Goal: Information Seeking & Learning: Learn about a topic

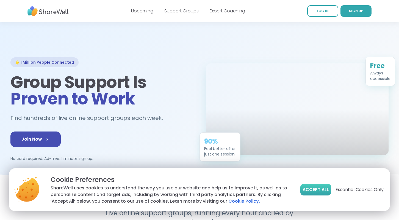
click at [323, 190] on span "Accept All" at bounding box center [316, 189] width 26 height 7
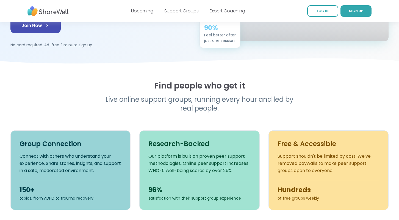
scroll to position [113, 0]
click at [283, 116] on div "Find people who get it Live online support groups, running every hour and led b…" at bounding box center [200, 145] width 396 height 129
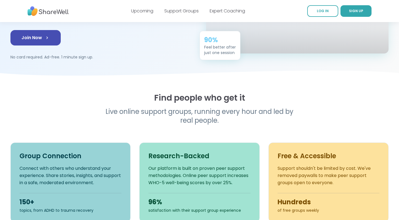
scroll to position [105, 0]
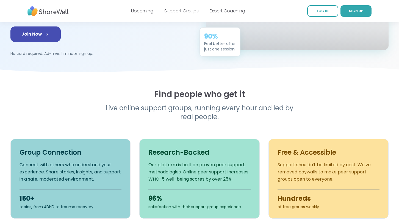
click at [187, 9] on link "Support Groups" at bounding box center [182, 11] width 34 height 6
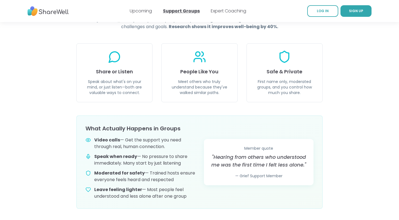
scroll to position [224, 0]
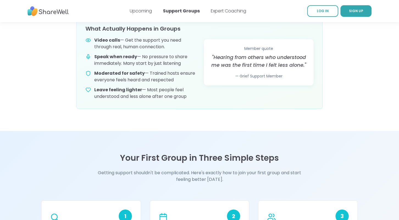
click at [349, 166] on div "Your First Group in Three Simple Steps Getting support shouldn't be complicated…" at bounding box center [199, 168] width 317 height 30
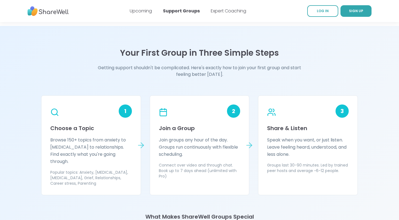
scroll to position [427, 0]
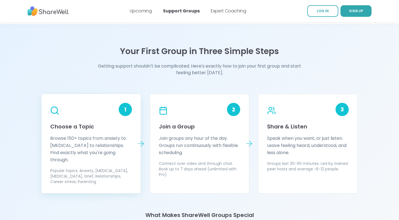
click at [120, 146] on p "Browse 150+ topics from anxiety to ADHD to relationships. Find exactly what you…" at bounding box center [91, 149] width 82 height 29
click at [142, 141] on icon at bounding box center [142, 143] width 2 height 5
click at [140, 139] on icon at bounding box center [141, 143] width 9 height 9
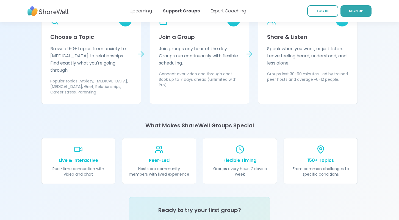
scroll to position [518, 0]
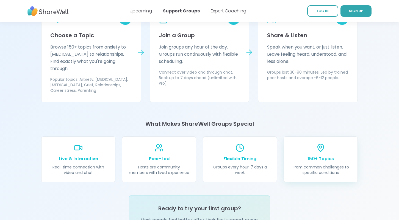
click at [328, 155] on p "150+ Topics" at bounding box center [321, 158] width 61 height 7
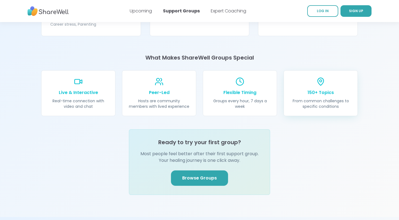
scroll to position [588, 0]
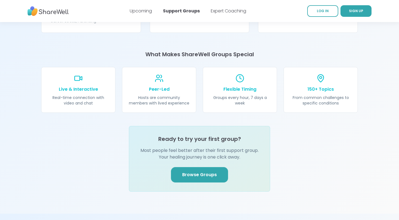
click at [215, 171] on span "Browse Groups" at bounding box center [199, 174] width 35 height 7
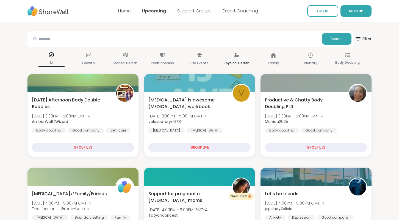
click at [238, 58] on div "Physical Health" at bounding box center [237, 59] width 26 height 20
